Goal: Obtain resource: Download file/media

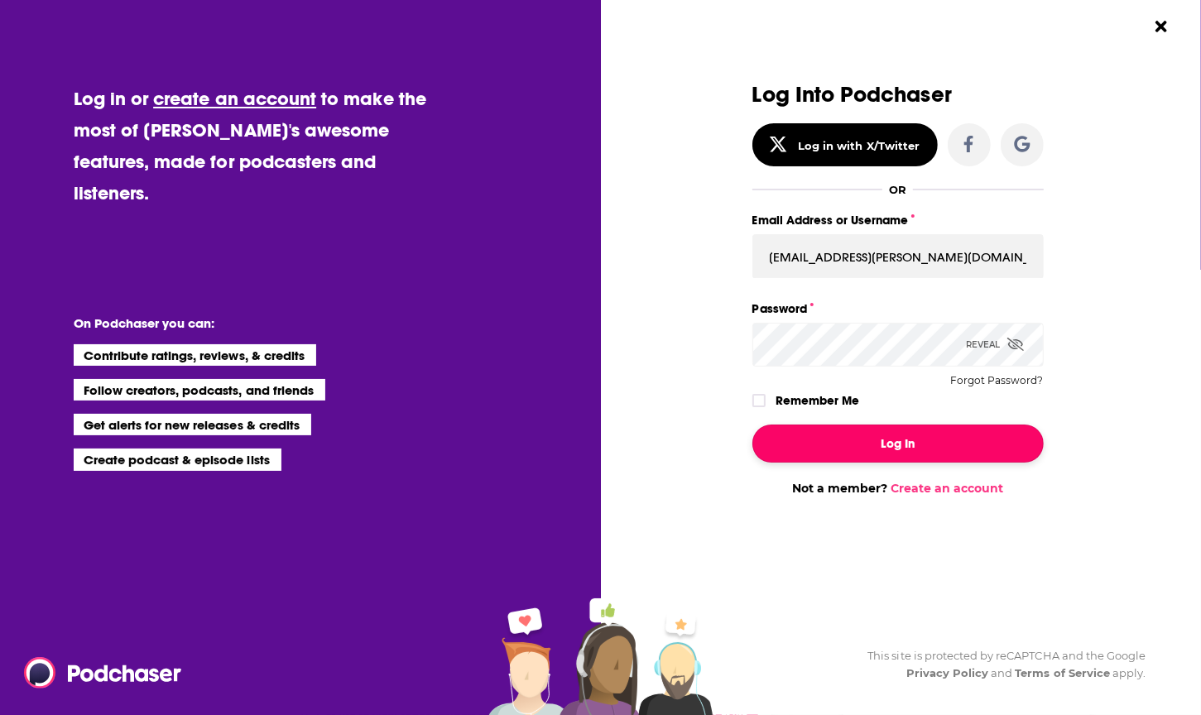
click at [896, 444] on button "Log In" at bounding box center [897, 444] width 291 height 38
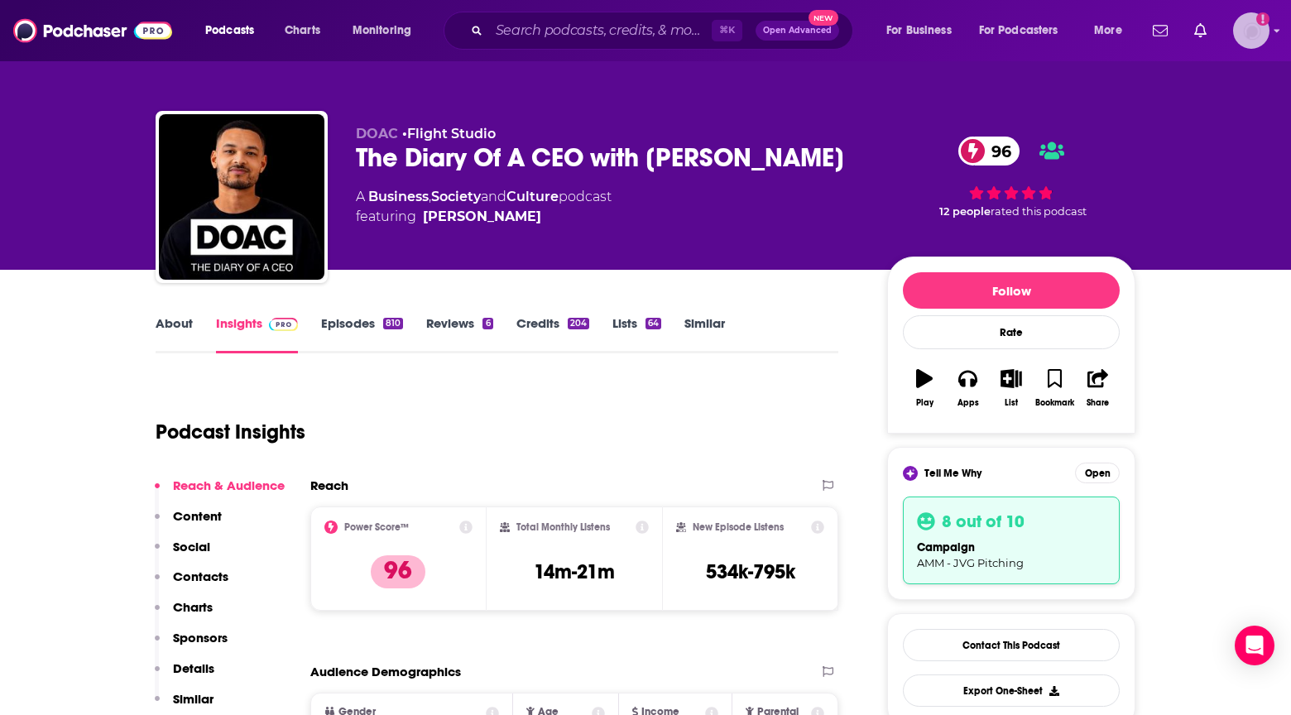
click at [1200, 36] on img "Logged in as AlexMerceron" at bounding box center [1251, 30] width 36 height 36
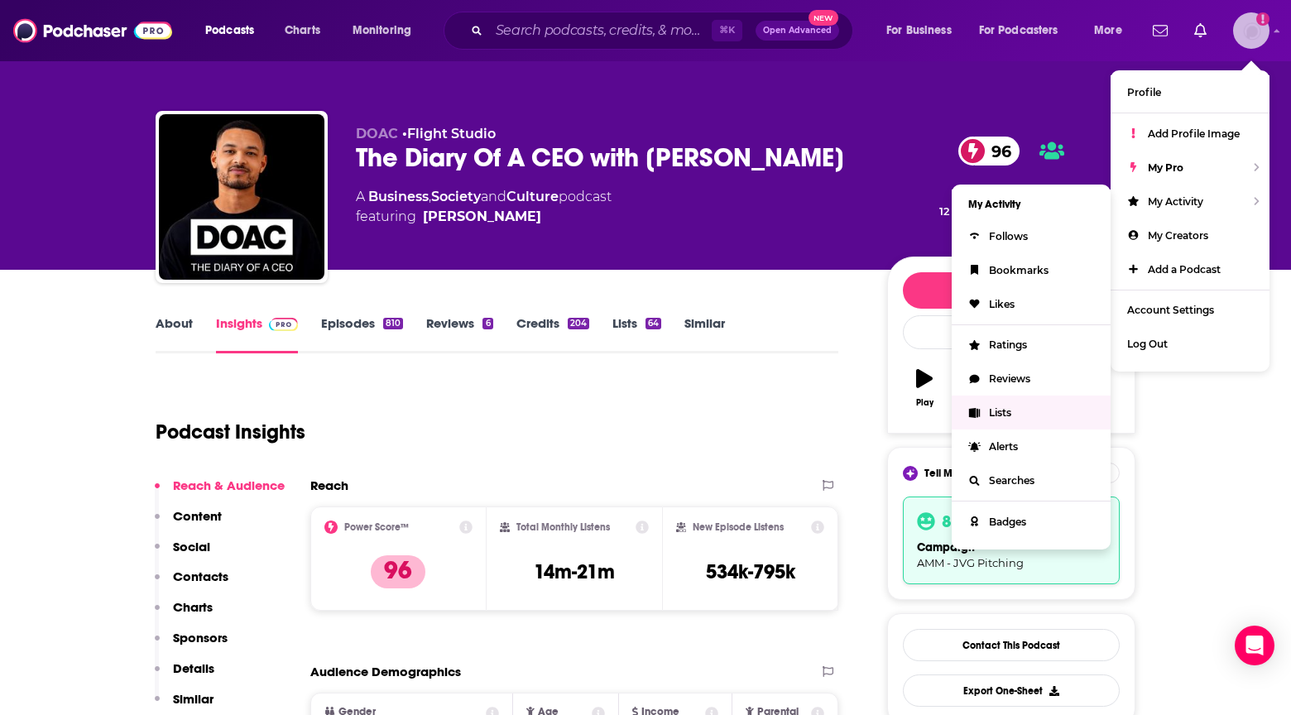
click at [1007, 415] on span "Lists" at bounding box center [1000, 412] width 22 height 12
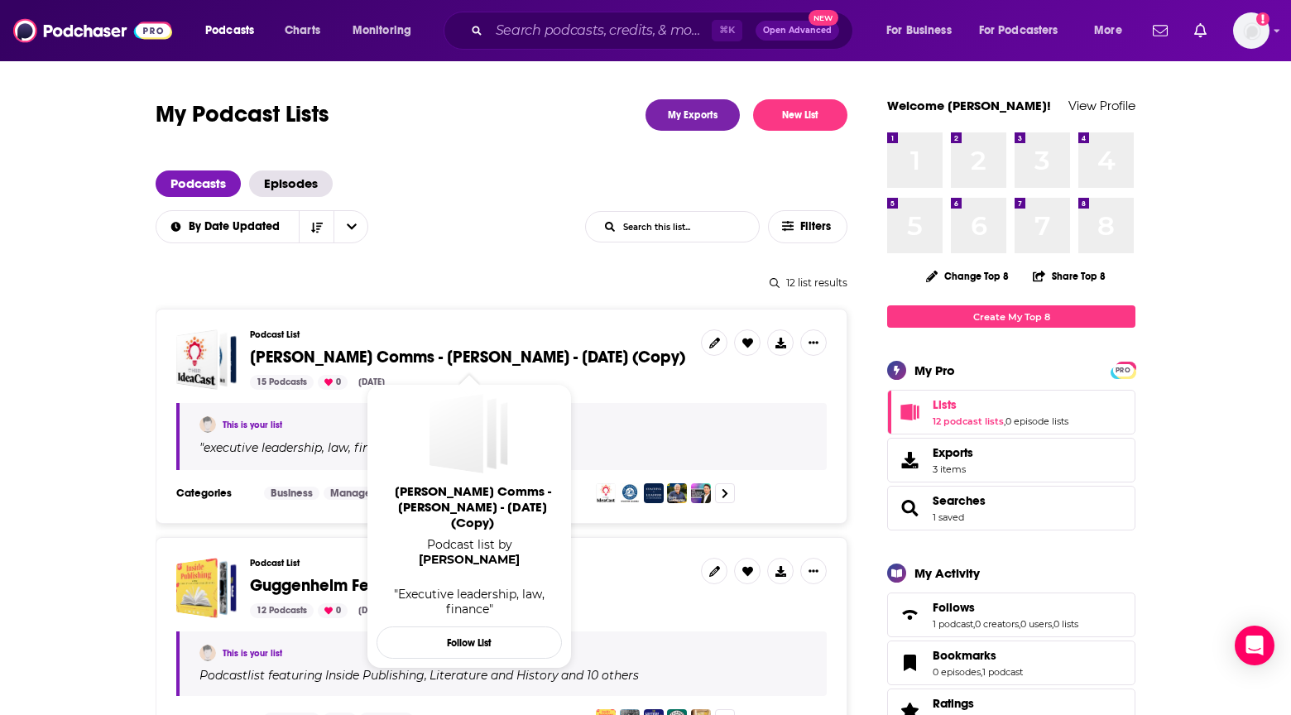
click at [560, 353] on span "[PERSON_NAME] Comms - [PERSON_NAME] - [DATE] (Copy)" at bounding box center [467, 357] width 435 height 21
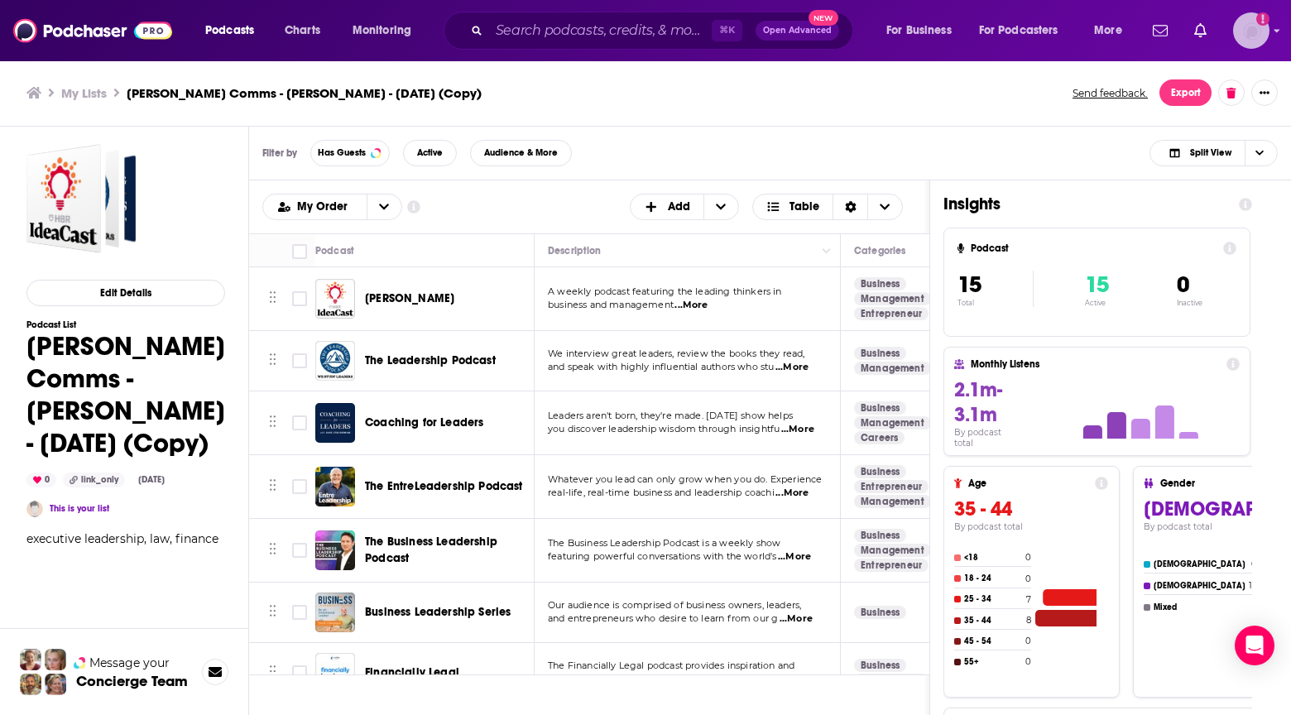
click at [1200, 26] on img "Logged in as AlexMerceron" at bounding box center [1251, 30] width 36 height 36
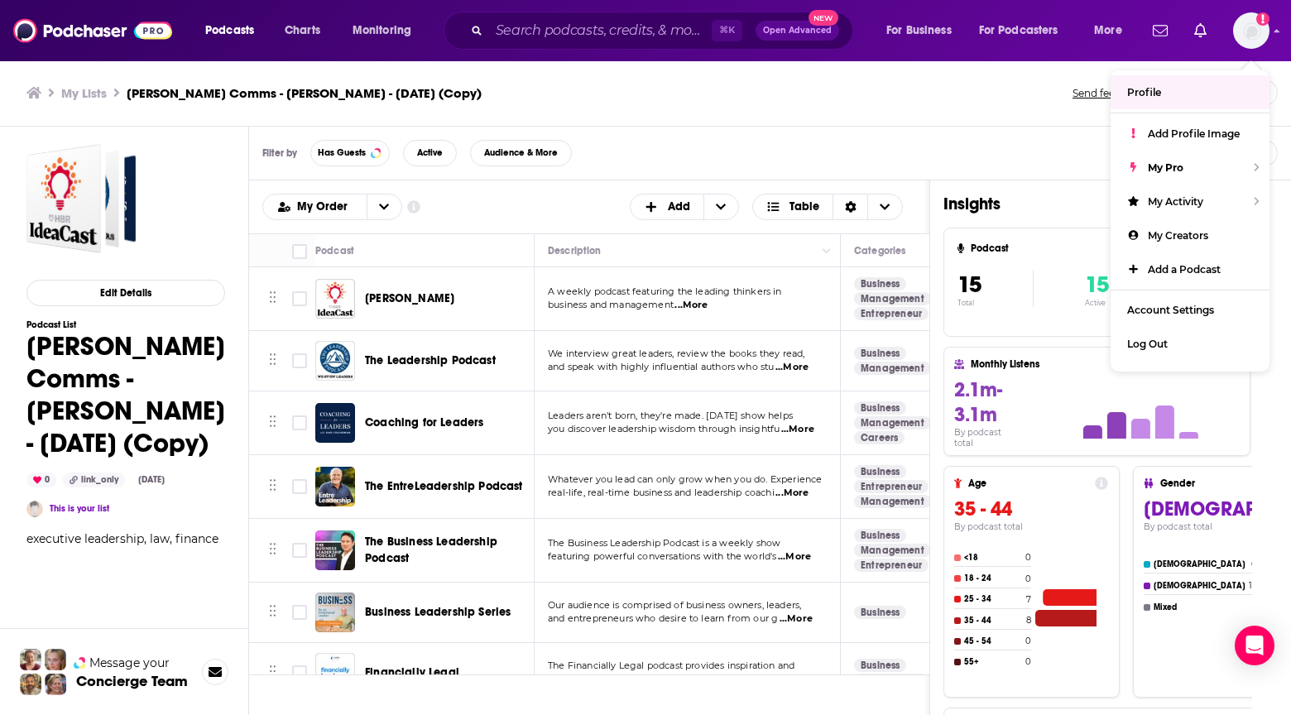
click at [853, 100] on ul "My Lists [PERSON_NAME] Comms - [PERSON_NAME] - [DATE] (Copy)" at bounding box center [540, 93] width 1028 height 16
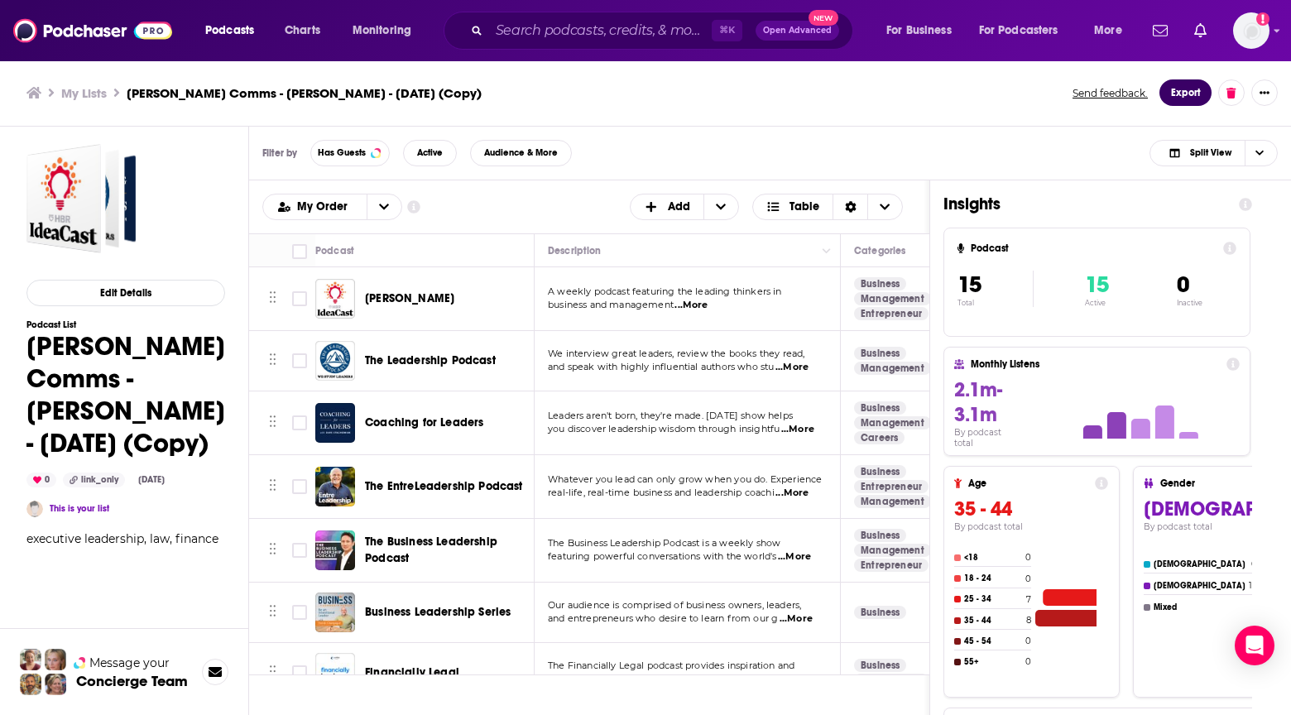
click at [1186, 91] on button "Export" at bounding box center [1186, 92] width 52 height 26
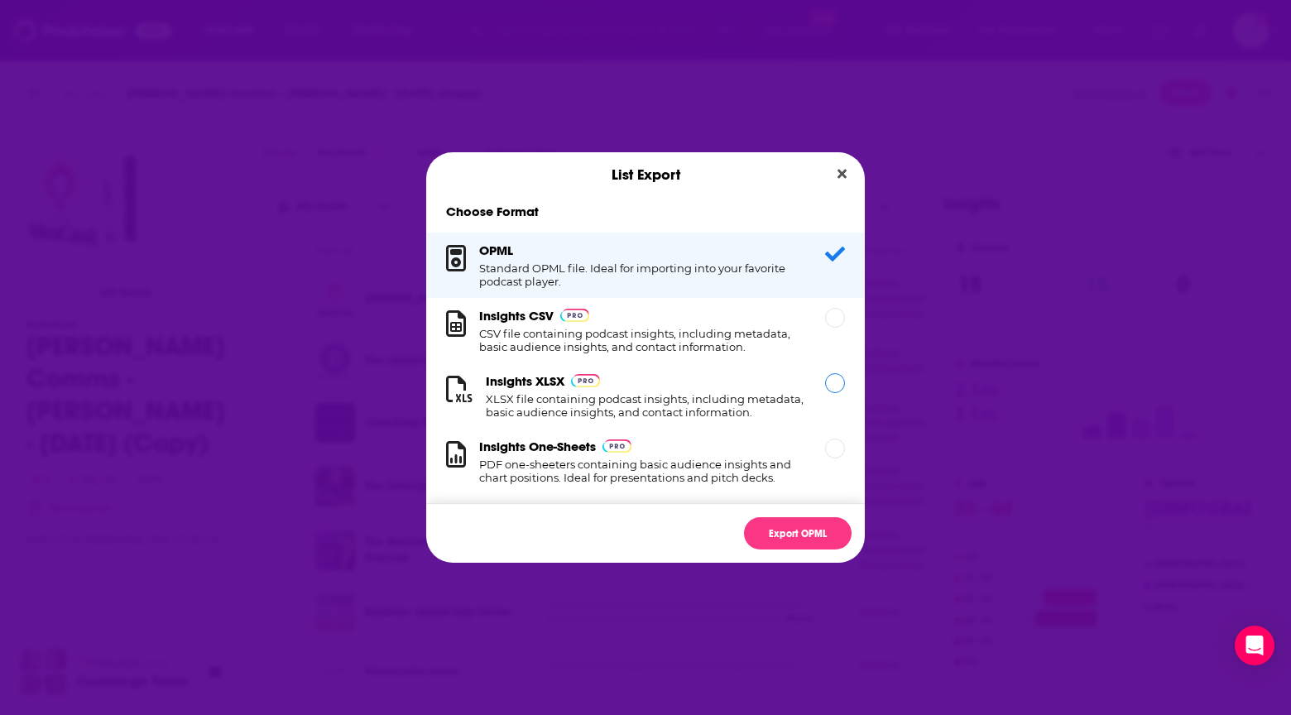
click at [840, 381] on div "Dialog" at bounding box center [835, 383] width 20 height 20
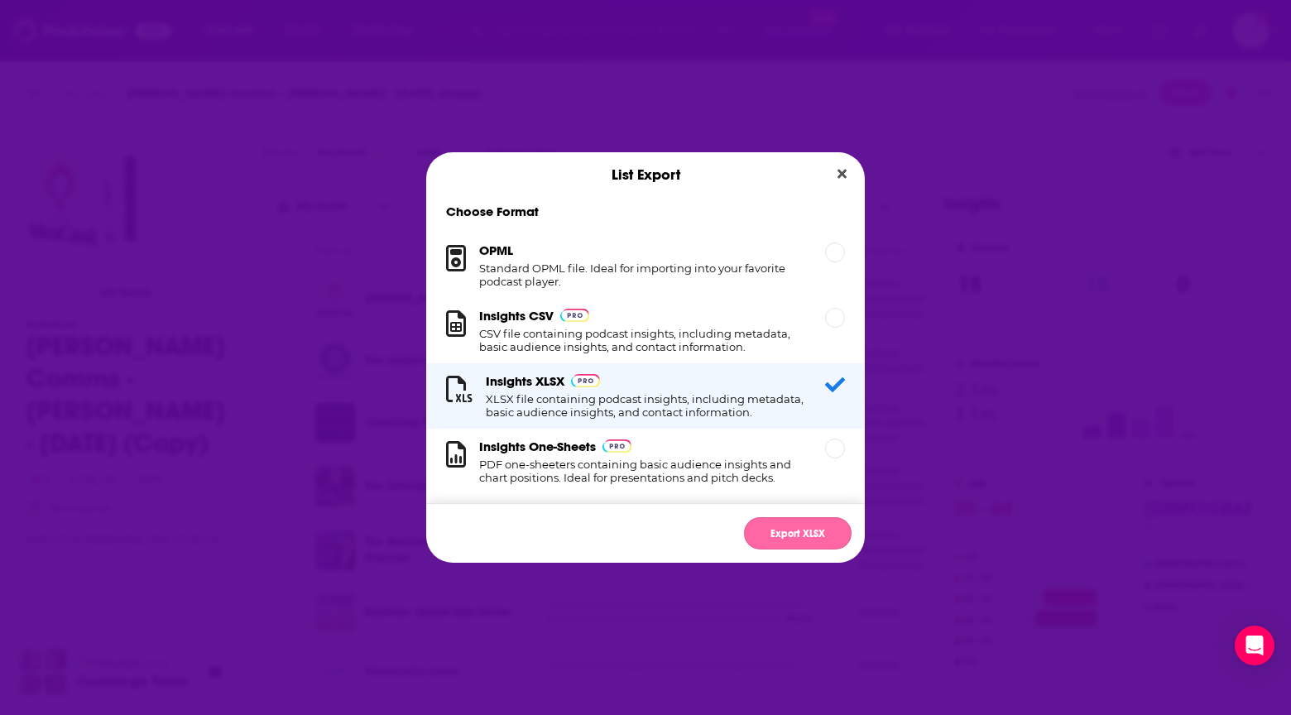
click at [815, 536] on button "Export XLSX" at bounding box center [798, 533] width 108 height 32
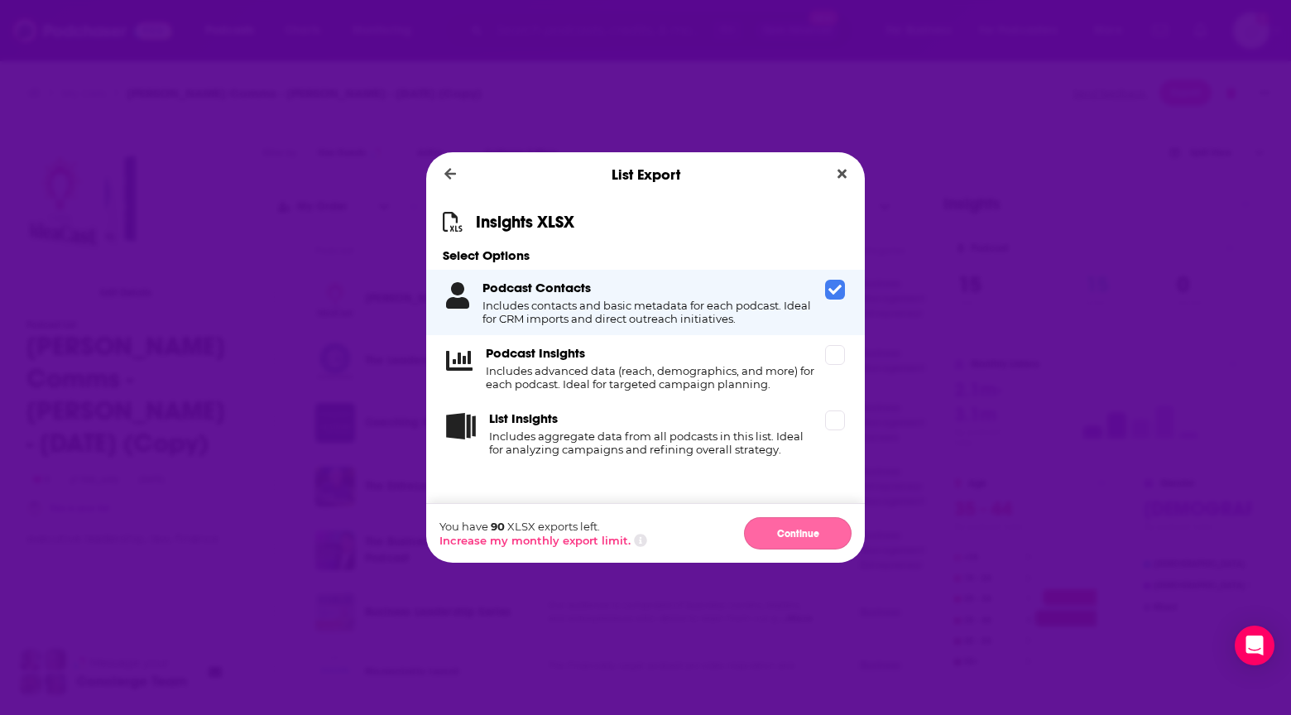
click at [790, 540] on button "Continue" at bounding box center [798, 533] width 108 height 32
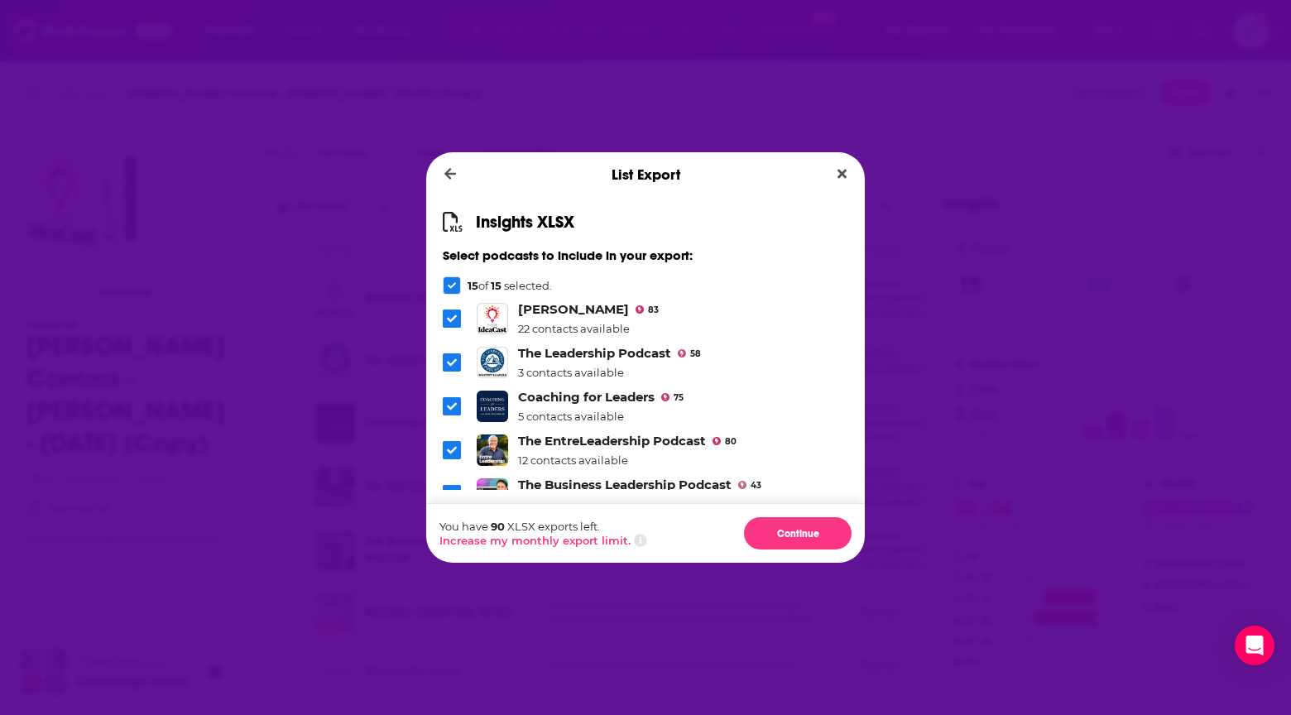
click at [740, 206] on div "Insights XLSX Select podcasts to include in your export: 15 of 15 selected. [PE…" at bounding box center [645, 350] width 439 height 306
click at [807, 530] on button "Continue" at bounding box center [798, 533] width 108 height 32
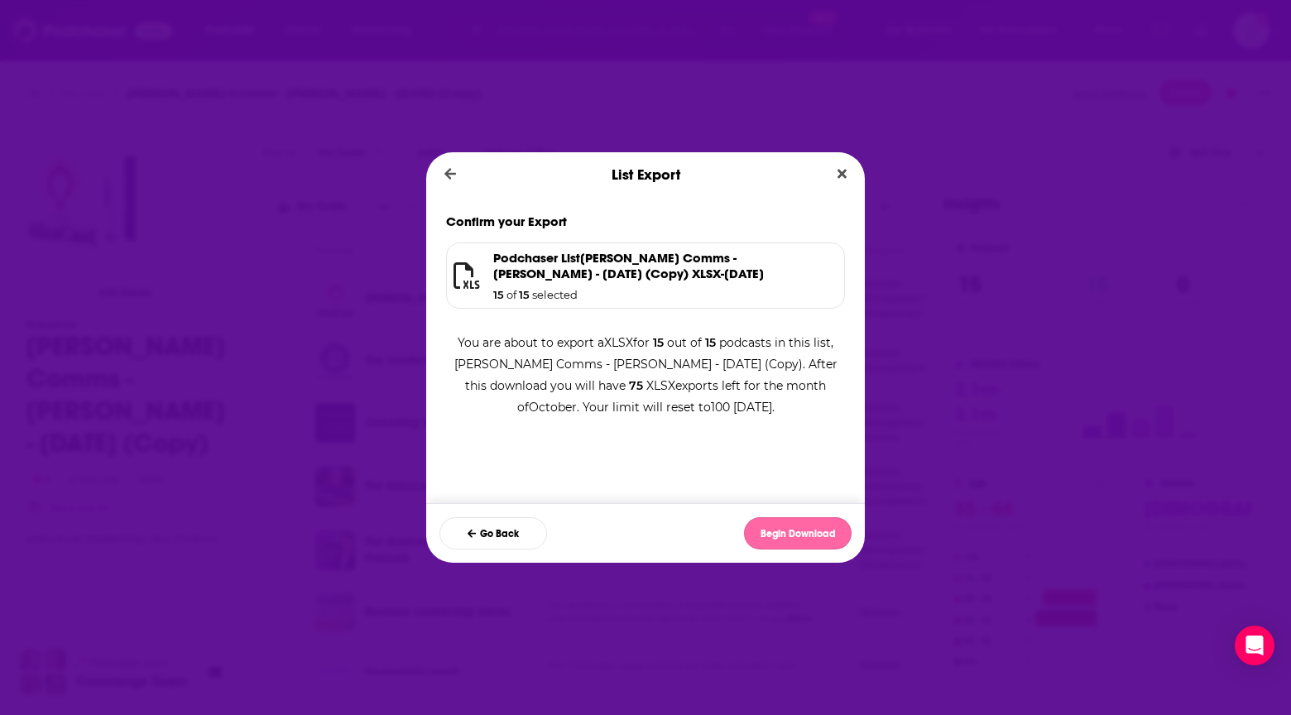
drag, startPoint x: 813, startPoint y: 532, endPoint x: 810, endPoint y: 523, distance: 9.4
click at [810, 523] on button "Begin Download" at bounding box center [798, 533] width 108 height 32
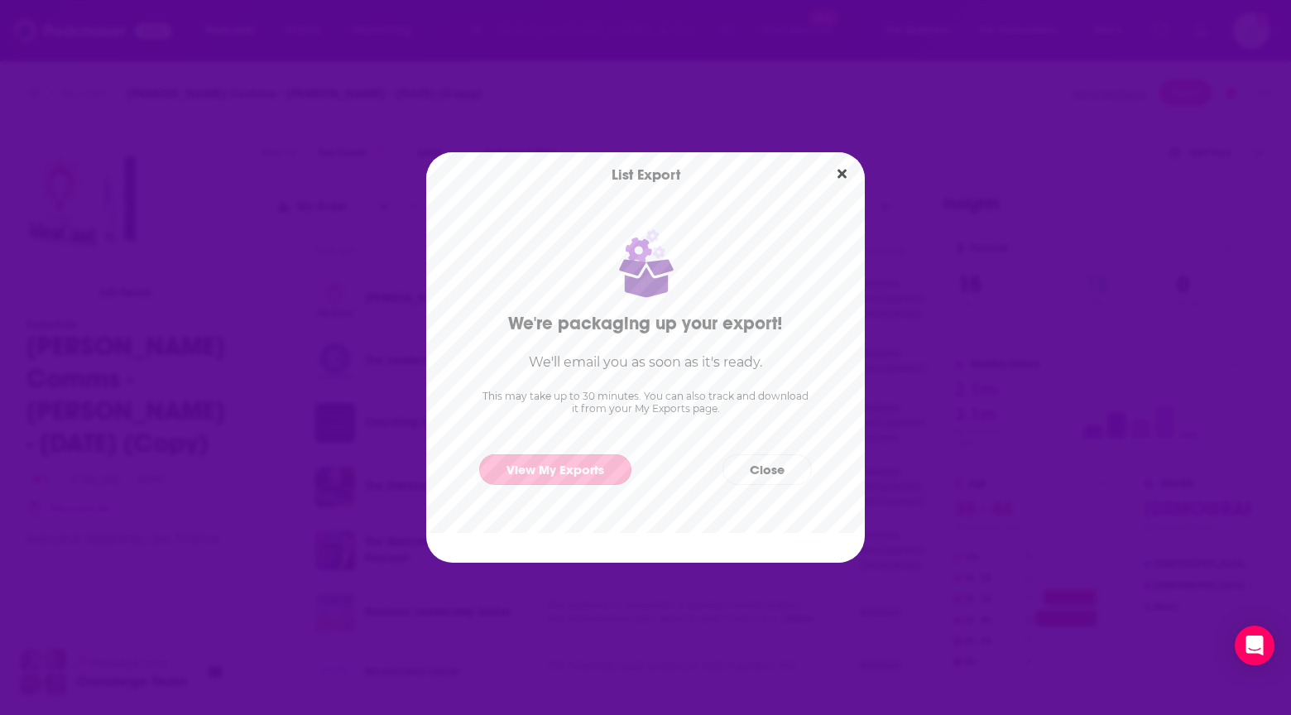
click at [535, 473] on link "View My Exports" at bounding box center [555, 469] width 152 height 31
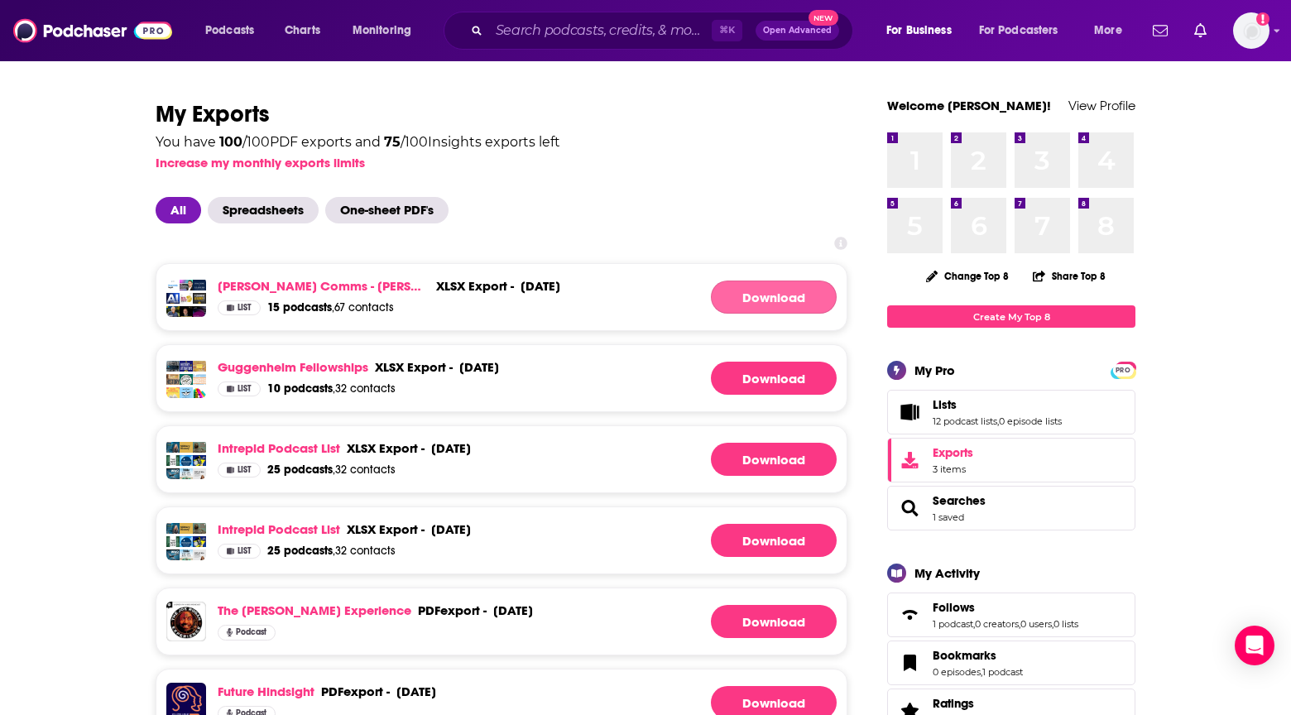
click at [758, 292] on link "Download" at bounding box center [774, 297] width 126 height 33
click at [324, 292] on link "[PERSON_NAME] Comms - [PERSON_NAME] - [DATE] (Copy)" at bounding box center [324, 286] width 212 height 16
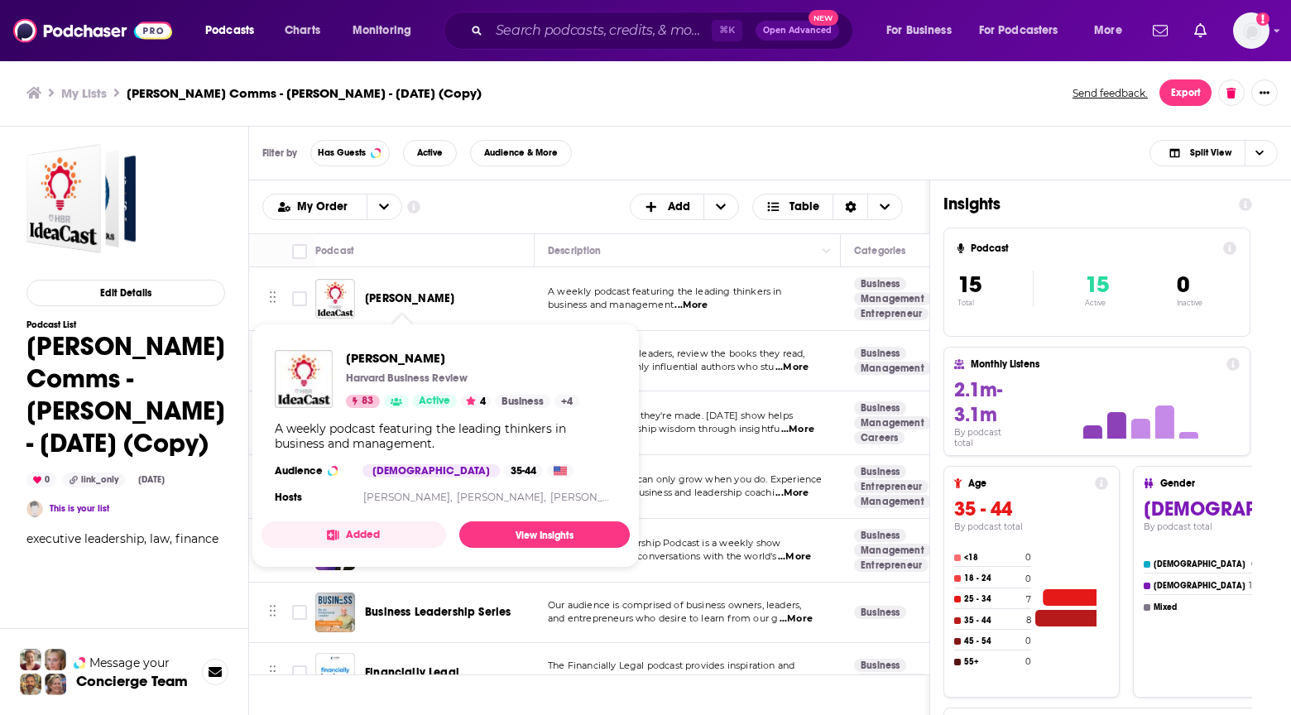
click at [396, 297] on span "[PERSON_NAME]" at bounding box center [409, 298] width 89 height 14
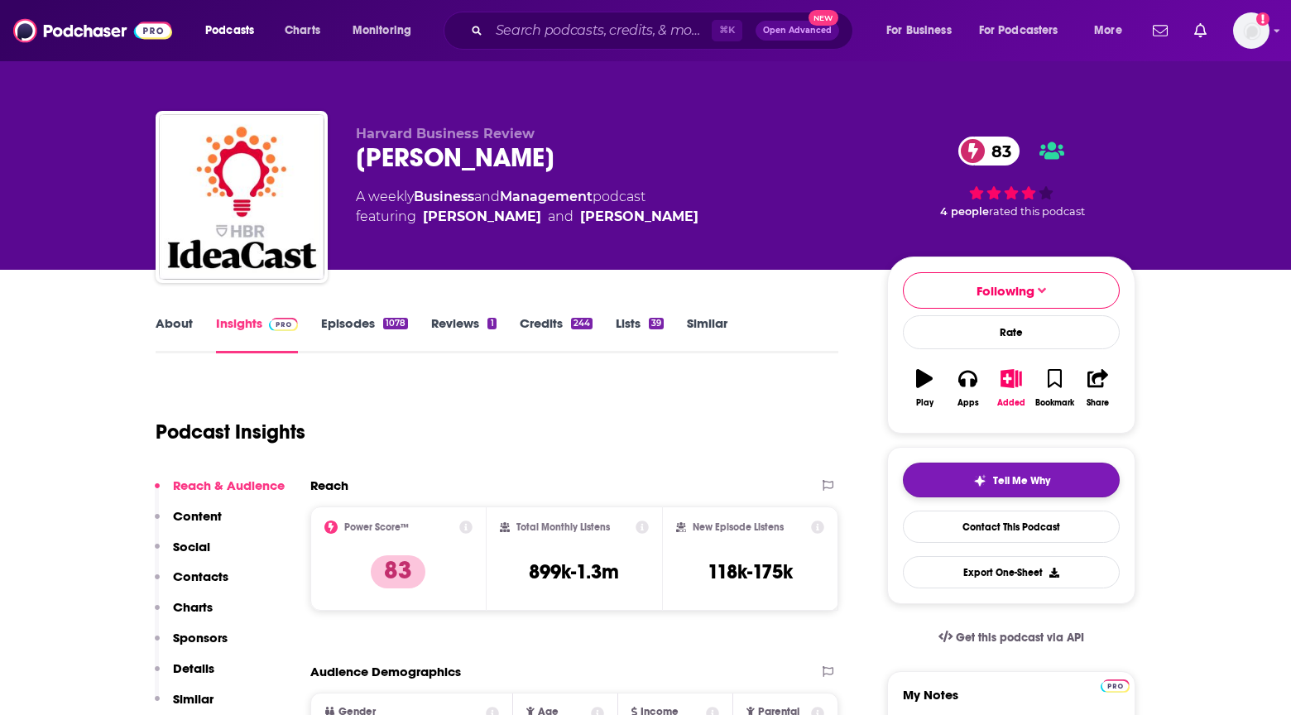
click at [1027, 475] on span "Tell Me Why" at bounding box center [1021, 480] width 57 height 13
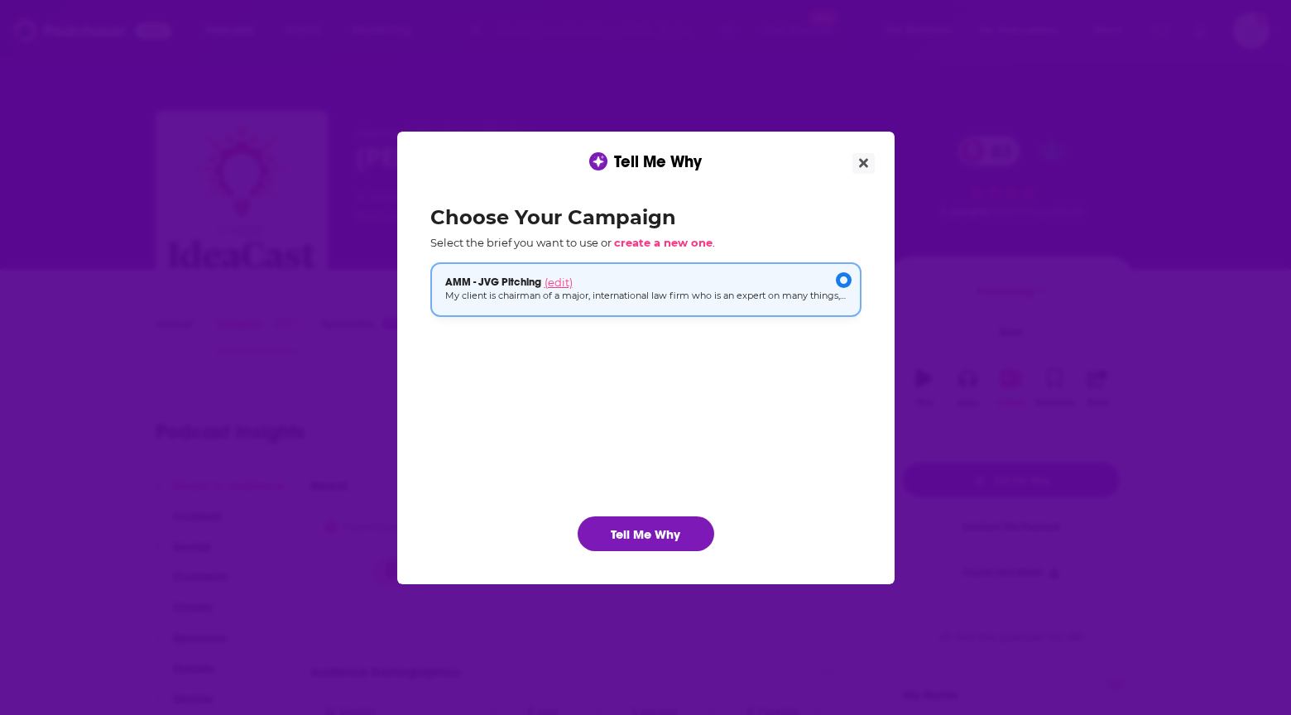
click at [571, 279] on span "(edit)" at bounding box center [559, 282] width 28 height 13
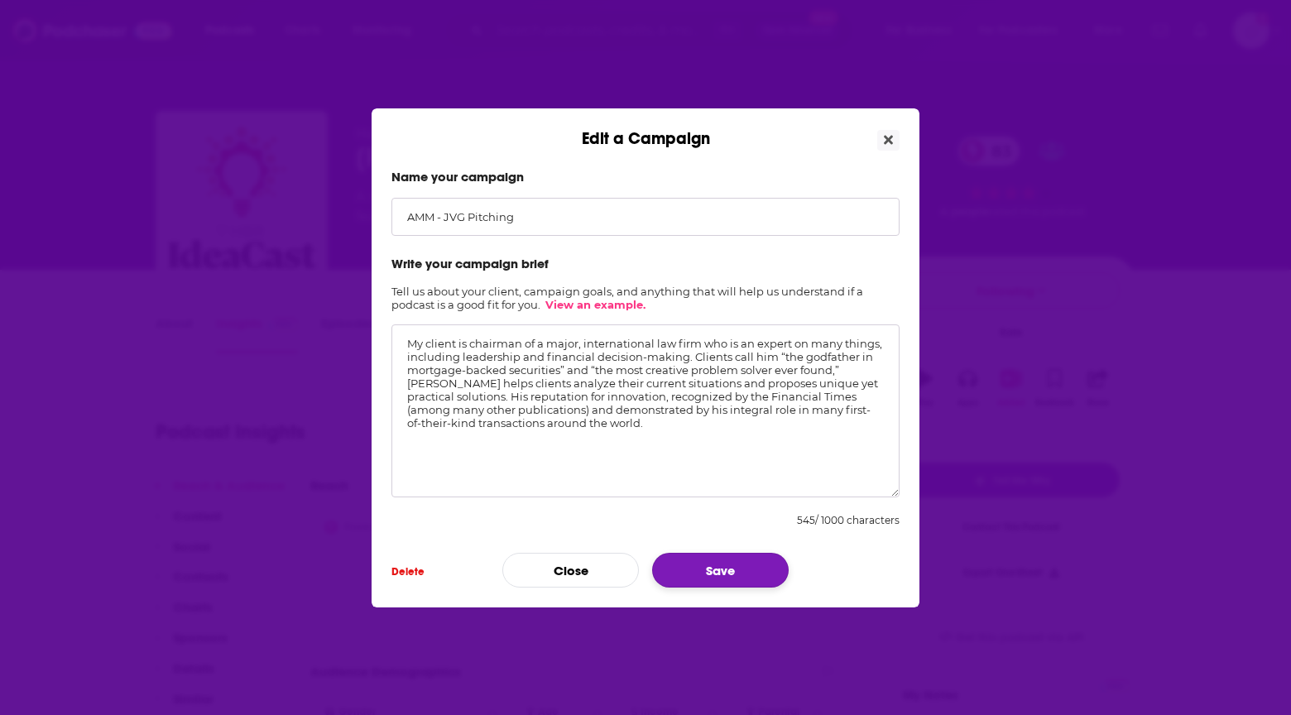
click at [723, 565] on button "Save" at bounding box center [720, 570] width 137 height 35
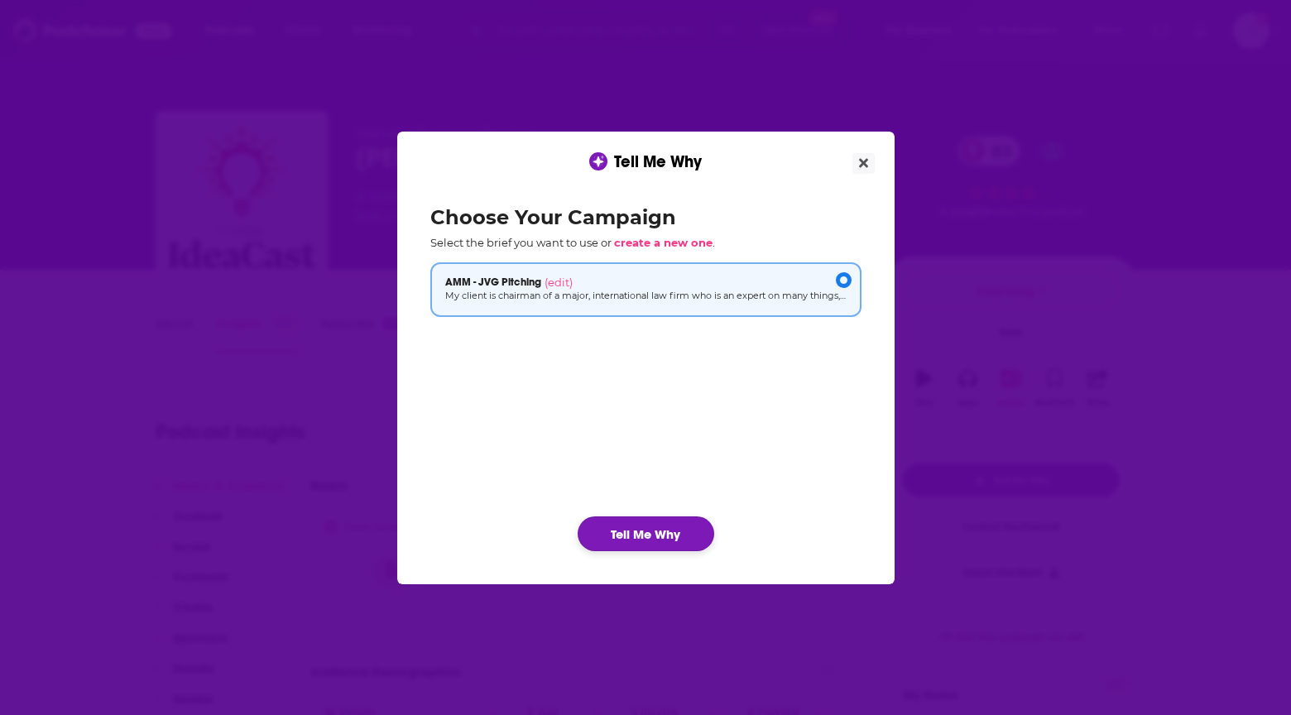
click at [660, 539] on button "Tell Me Why" at bounding box center [646, 533] width 137 height 35
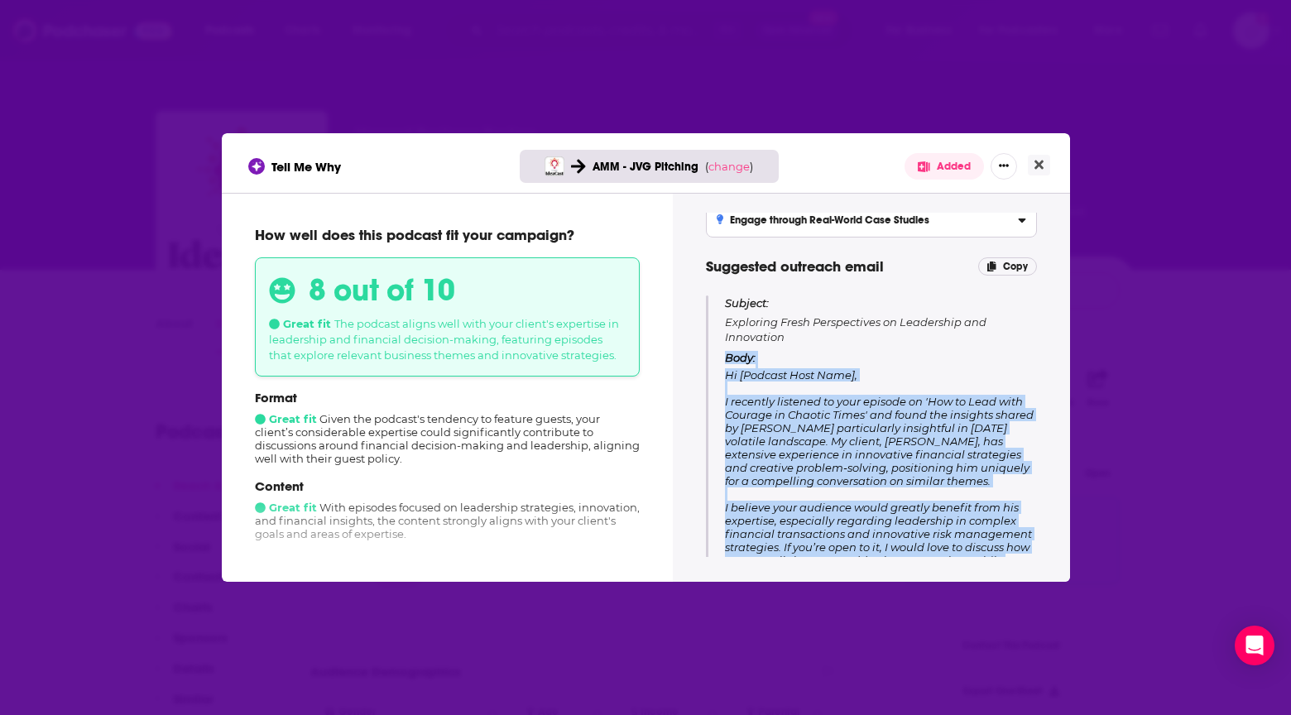
scroll to position [212, 0]
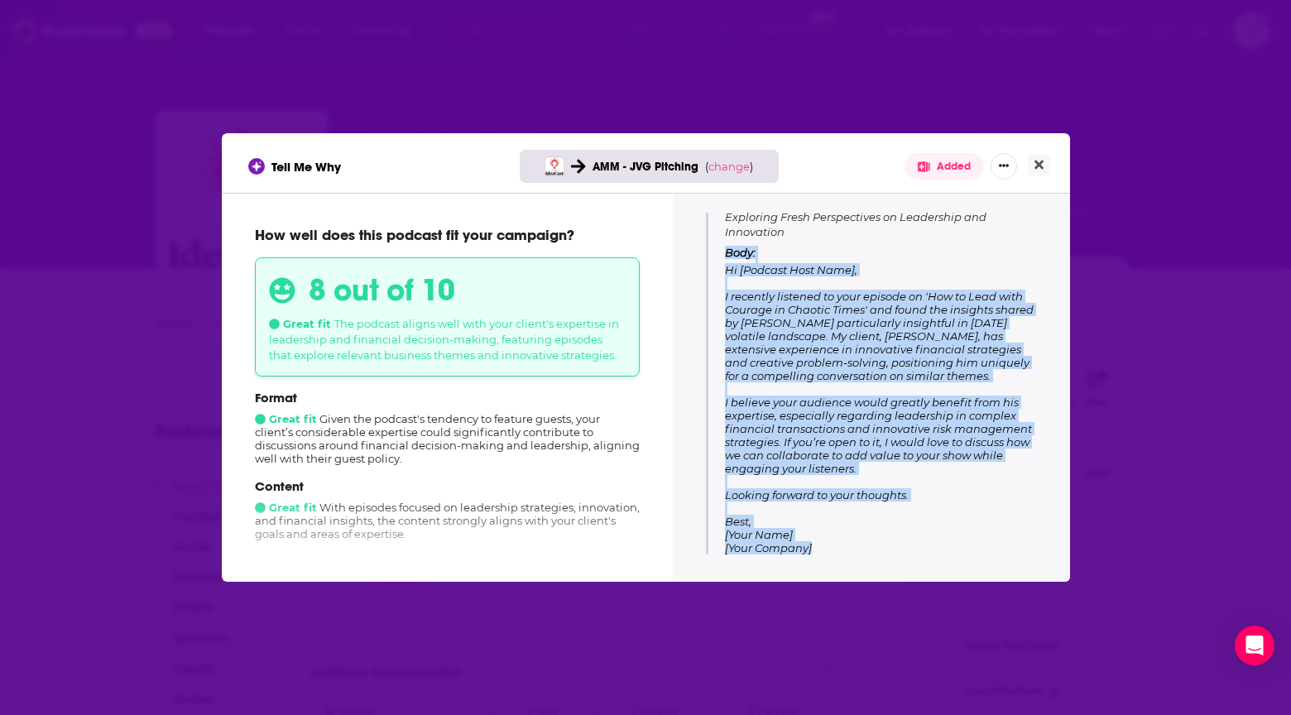
drag, startPoint x: 828, startPoint y: 444, endPoint x: 842, endPoint y: 567, distance: 124.1
click at [842, 567] on div "Tips for pitching Leverage Expertise in Leadership Position your client as a th…" at bounding box center [871, 385] width 397 height 384
click at [873, 521] on p "Body: Hi [Podcast Host Name], I recently listened to your episode on 'How to Le…" at bounding box center [880, 400] width 311 height 309
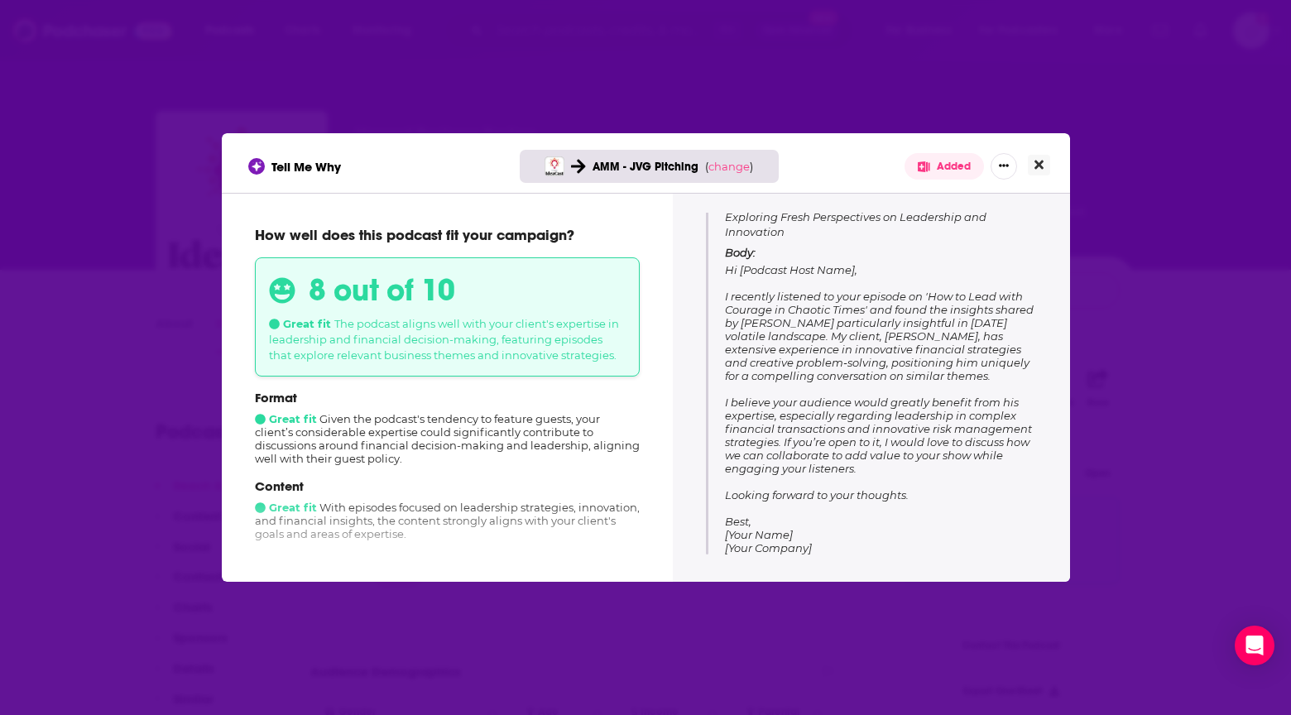
click at [1041, 162] on icon "Close" at bounding box center [1039, 165] width 9 height 9
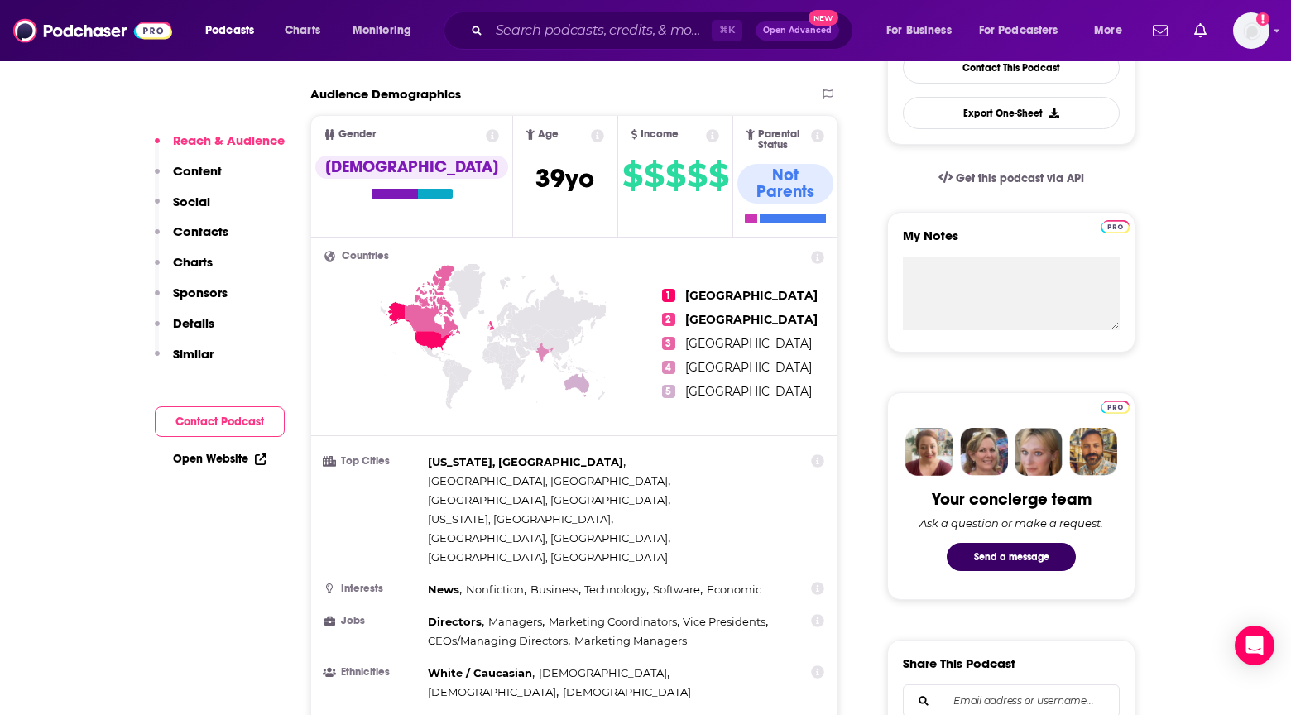
scroll to position [579, 0]
